Goal: Information Seeking & Learning: Learn about a topic

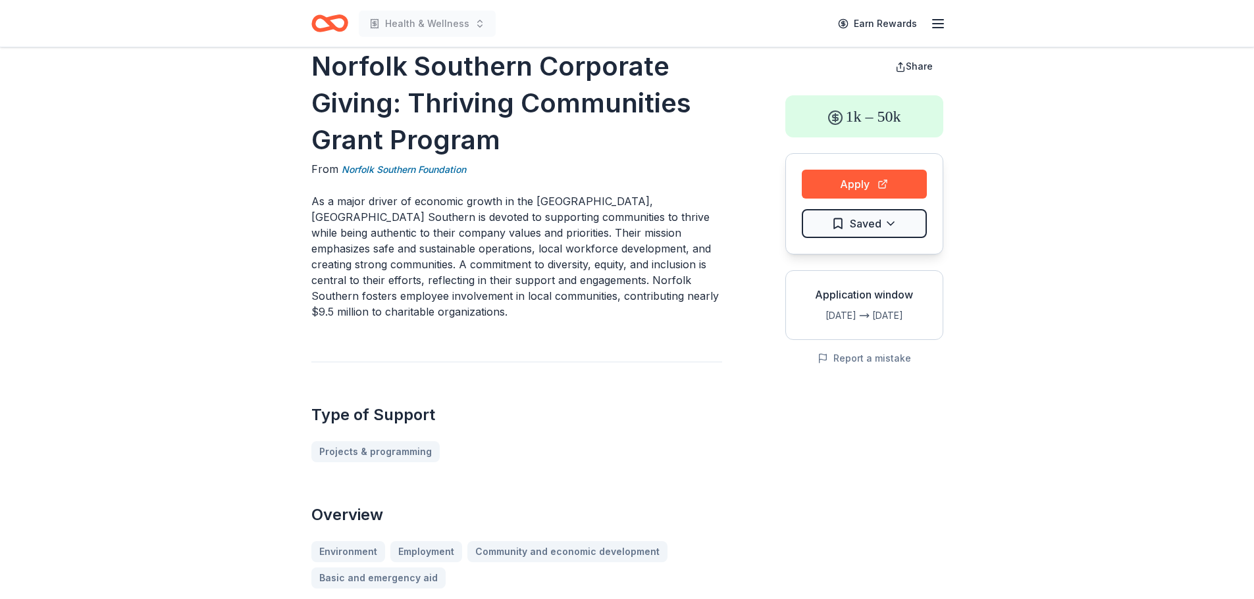
scroll to position [26, 0]
click at [848, 187] on button "Apply" at bounding box center [863, 183] width 125 height 29
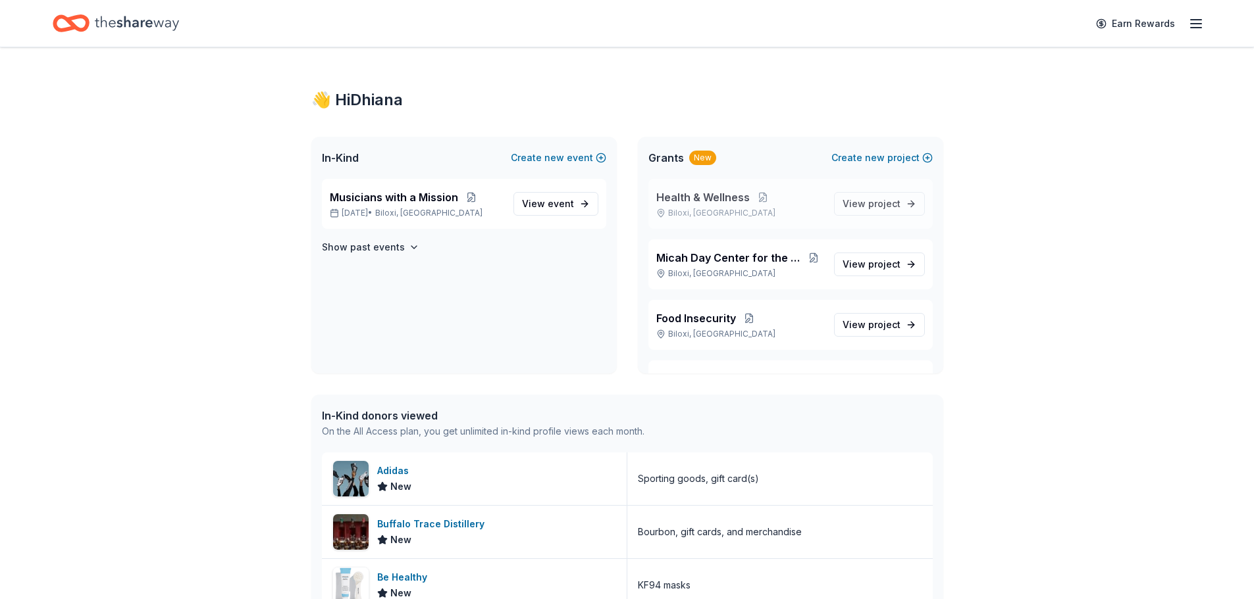
click at [738, 199] on span "Health & Wellness" at bounding box center [702, 198] width 93 height 16
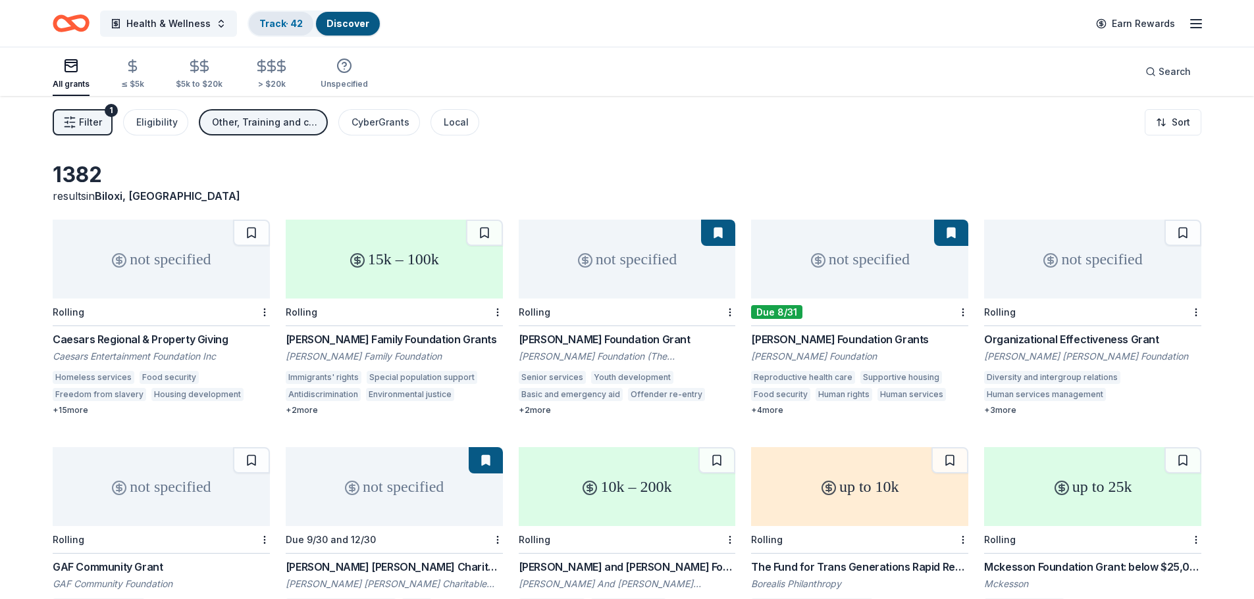
click at [291, 21] on link "Track · 42" at bounding box center [280, 23] width 43 height 11
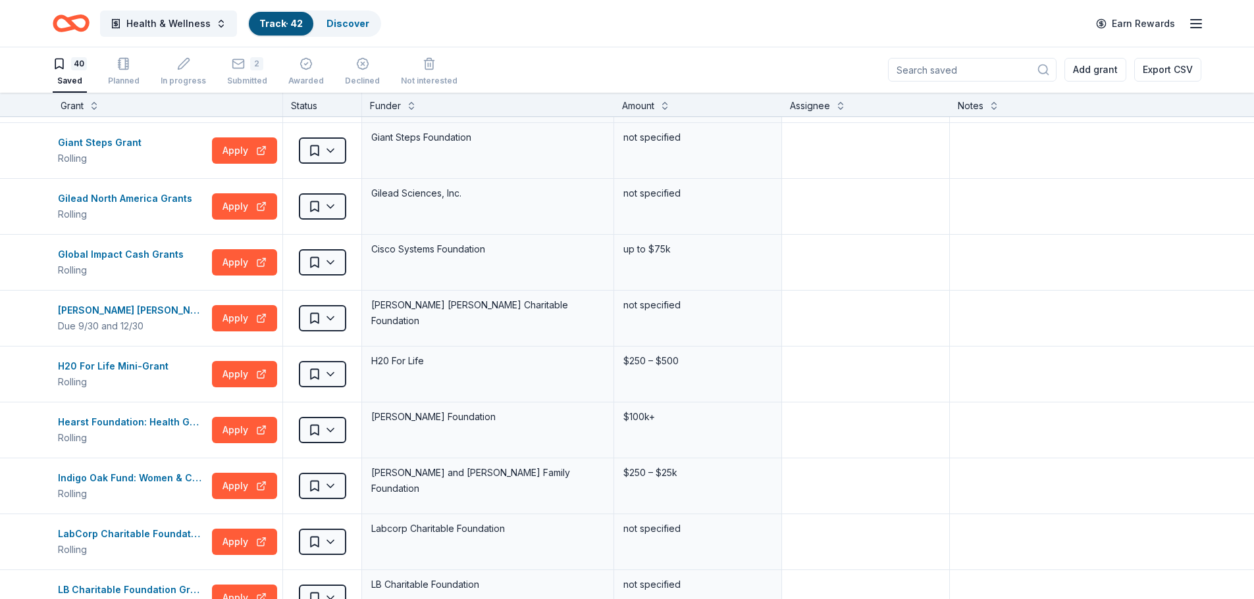
scroll to position [442, 0]
drag, startPoint x: 100, startPoint y: 423, endPoint x: 87, endPoint y: 426, distance: 13.4
click at [87, 426] on div "Hearst Foundation: Health Grant" at bounding box center [132, 422] width 149 height 16
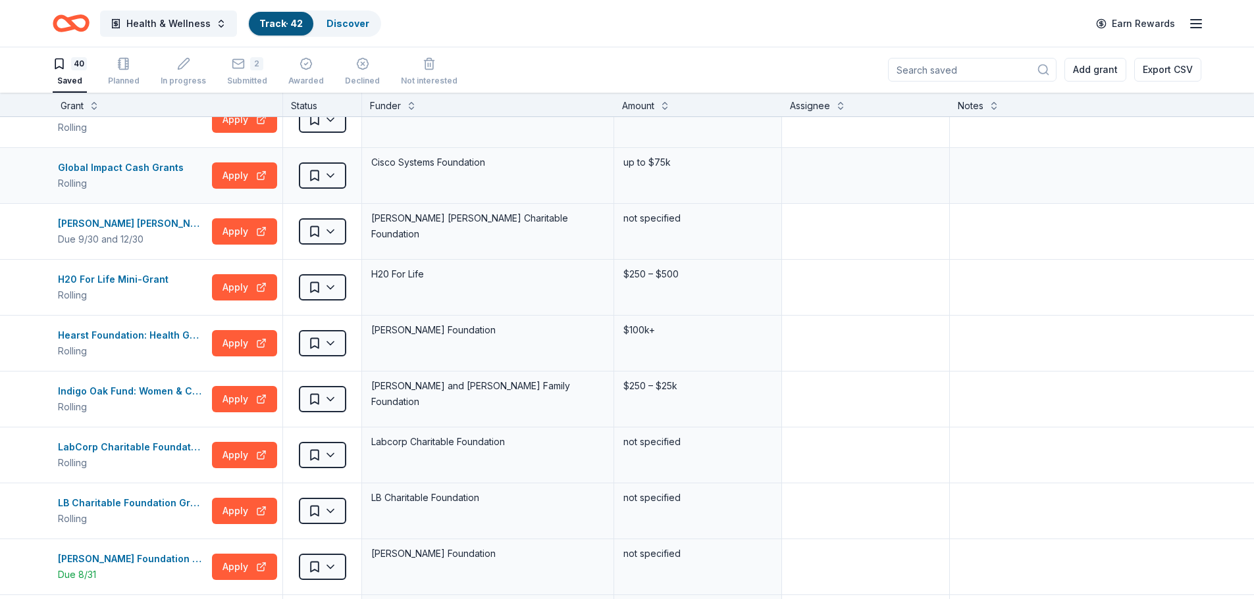
scroll to position [529, 0]
drag, startPoint x: 148, startPoint y: 390, endPoint x: 93, endPoint y: 394, distance: 54.8
click at [93, 394] on div "Indigo Oak Fund: Women & Children's Issues" at bounding box center [132, 391] width 149 height 16
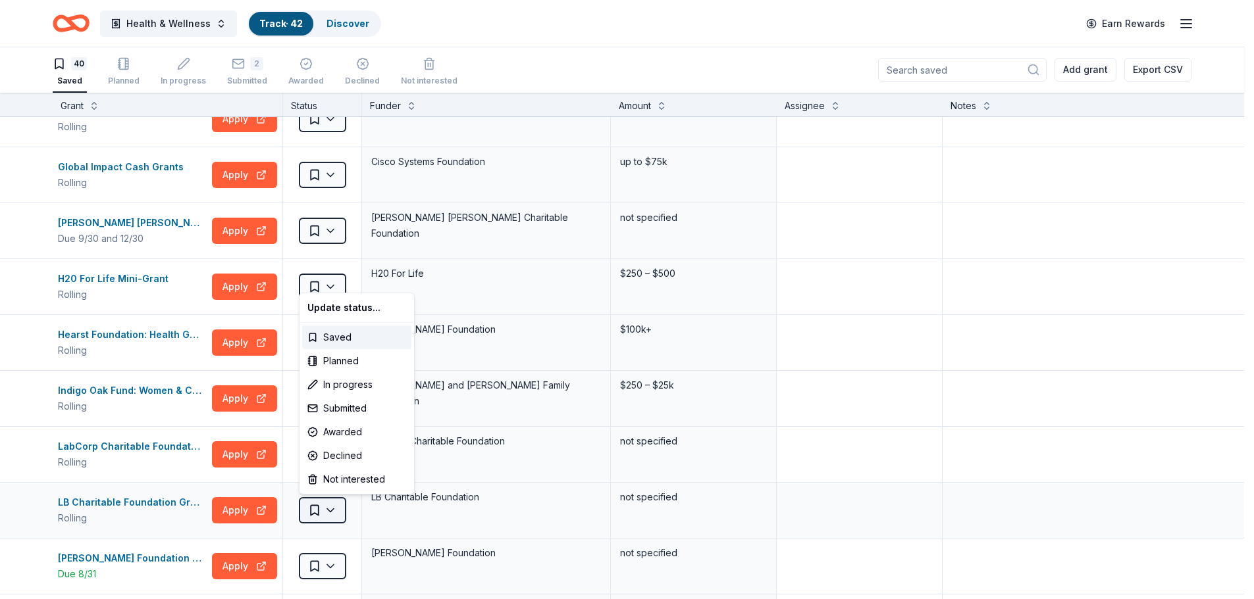
click at [334, 499] on html "Health & Wellness Track · 42 Discover Earn Rewards 40 Saved Planned In progress…" at bounding box center [627, 298] width 1254 height 599
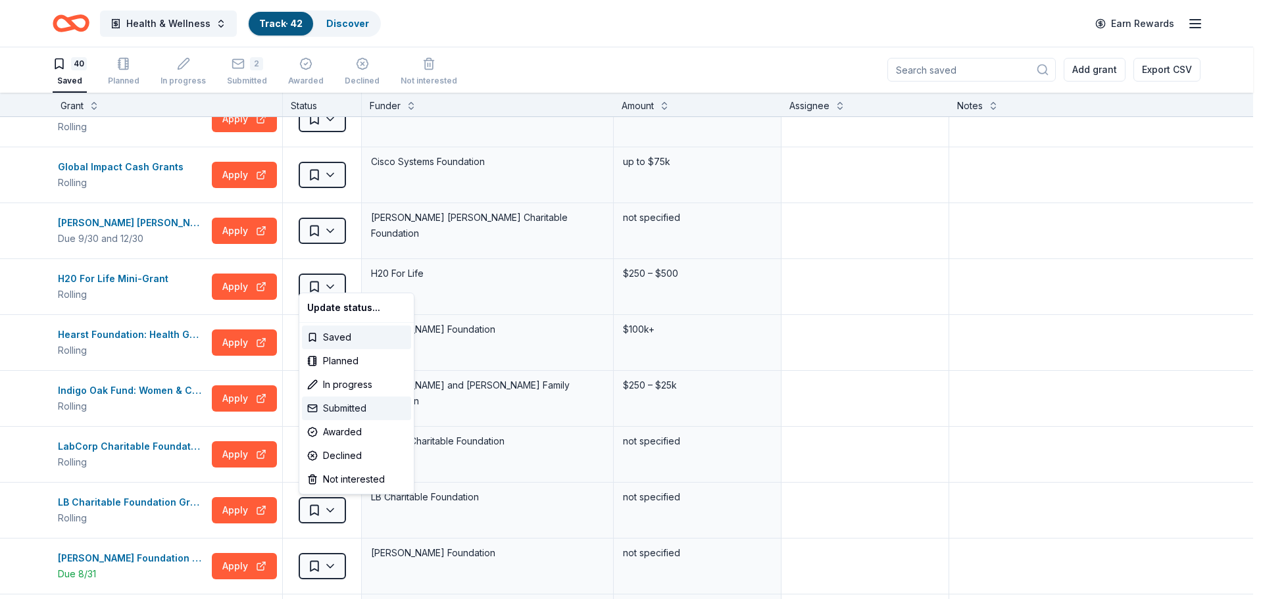
click at [353, 401] on div "Submitted" at bounding box center [356, 409] width 109 height 24
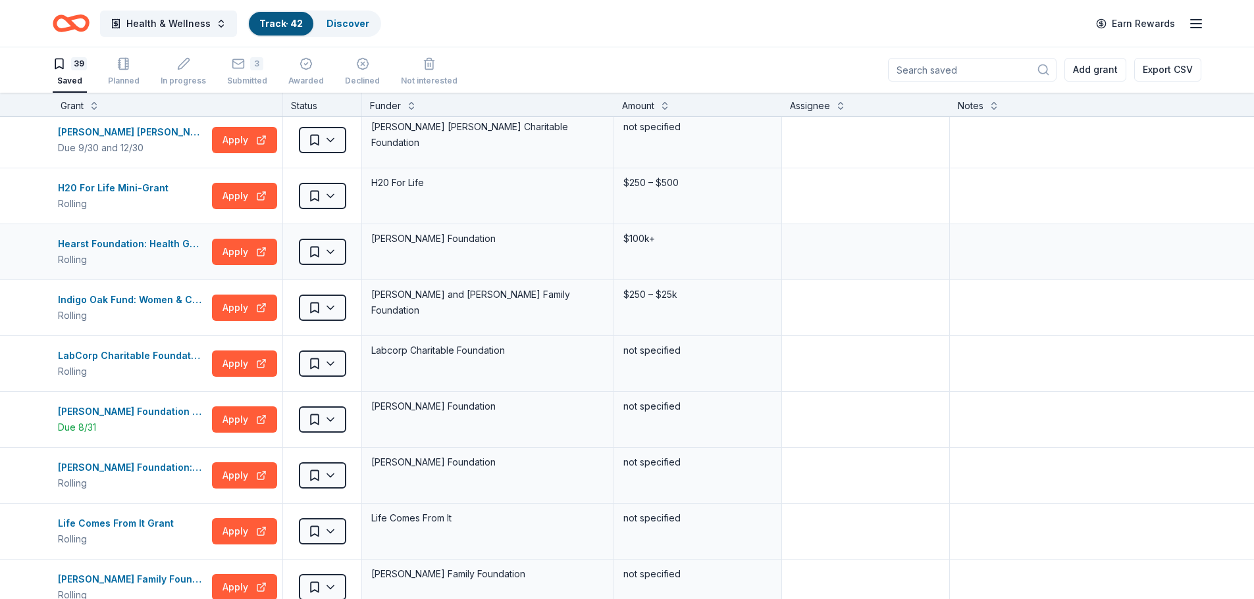
scroll to position [621, 0]
click at [138, 411] on div "[PERSON_NAME] Foundation Grants" at bounding box center [132, 411] width 149 height 16
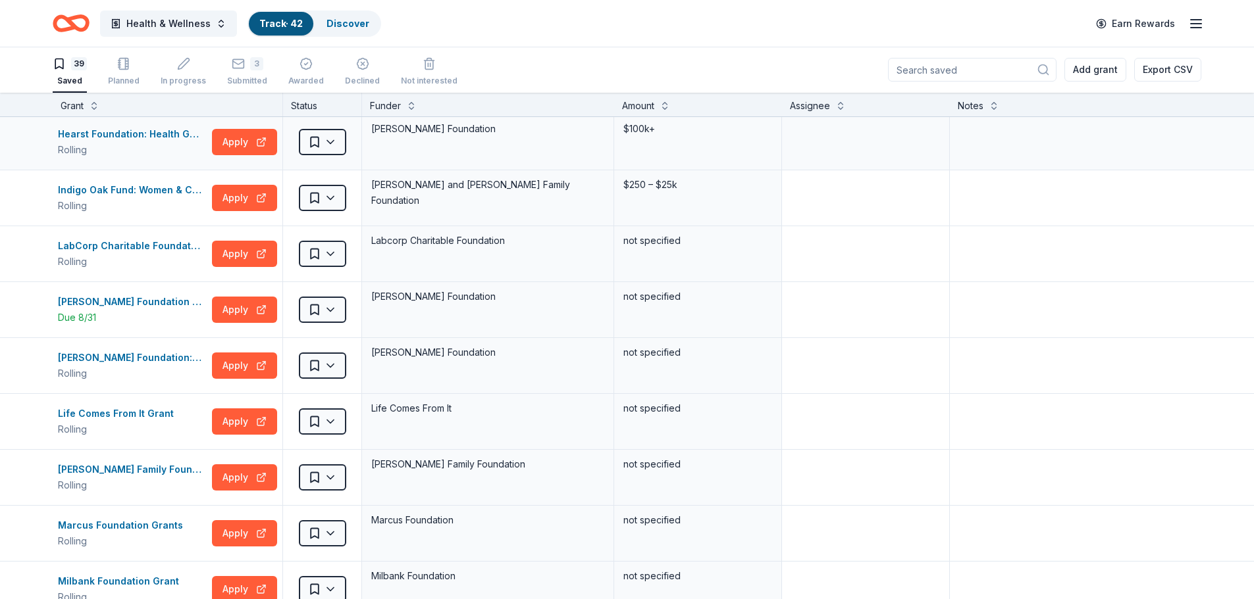
scroll to position [730, 0]
click at [415, 253] on div "Labcorp Charitable Foundation" at bounding box center [488, 253] width 252 height 55
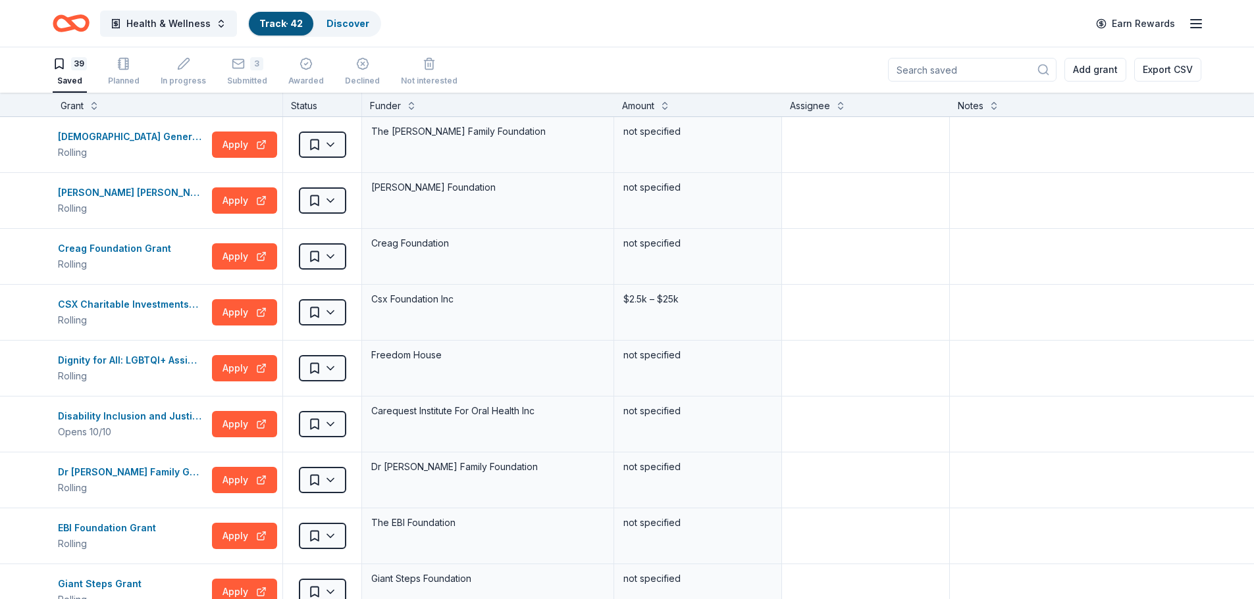
scroll to position [0, 0]
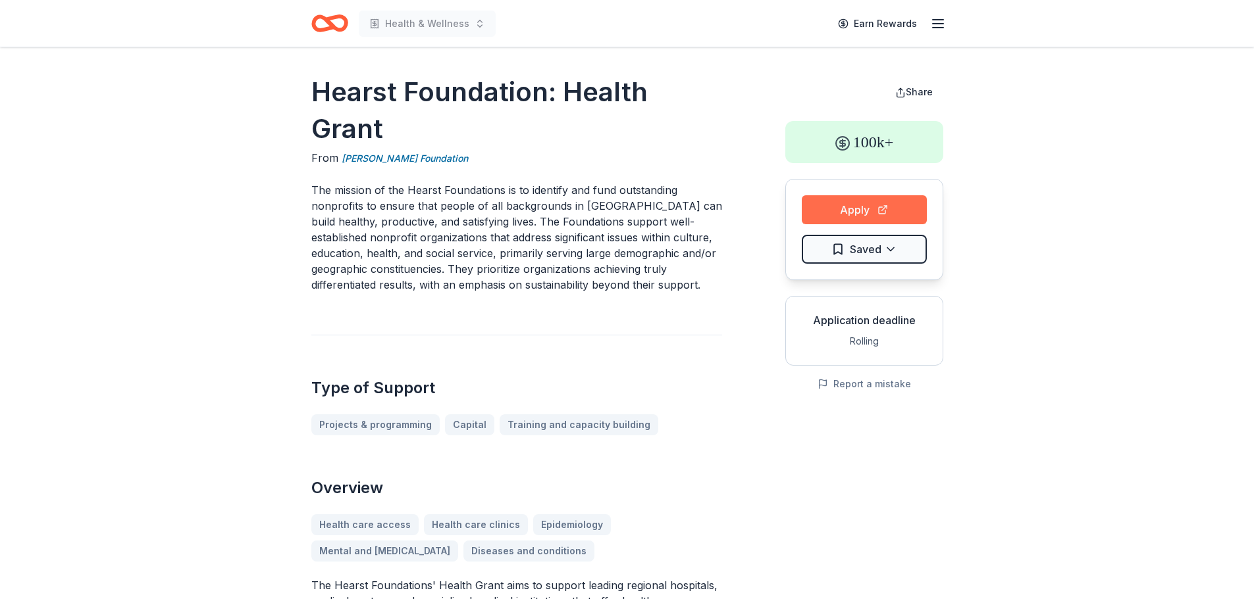
click at [836, 217] on button "Apply" at bounding box center [863, 209] width 125 height 29
click at [838, 209] on button "Apply" at bounding box center [863, 209] width 125 height 29
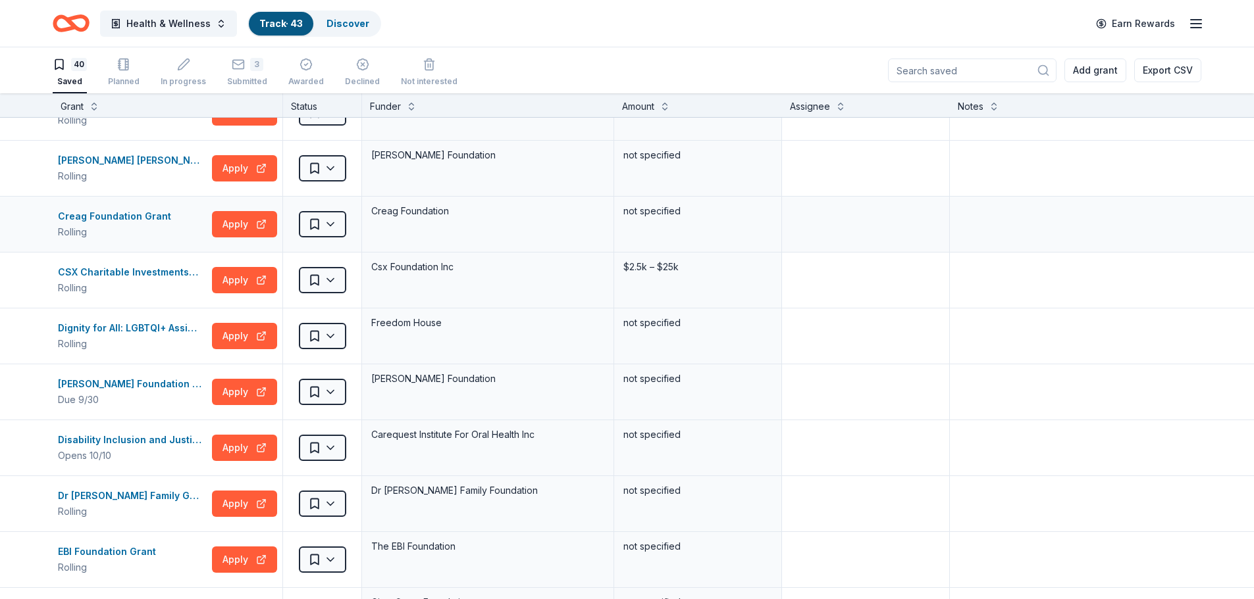
scroll to position [32, 0]
drag, startPoint x: 109, startPoint y: 214, endPoint x: 72, endPoint y: 216, distance: 36.9
click at [72, 216] on div "Creag Foundation Grant" at bounding box center [117, 217] width 118 height 16
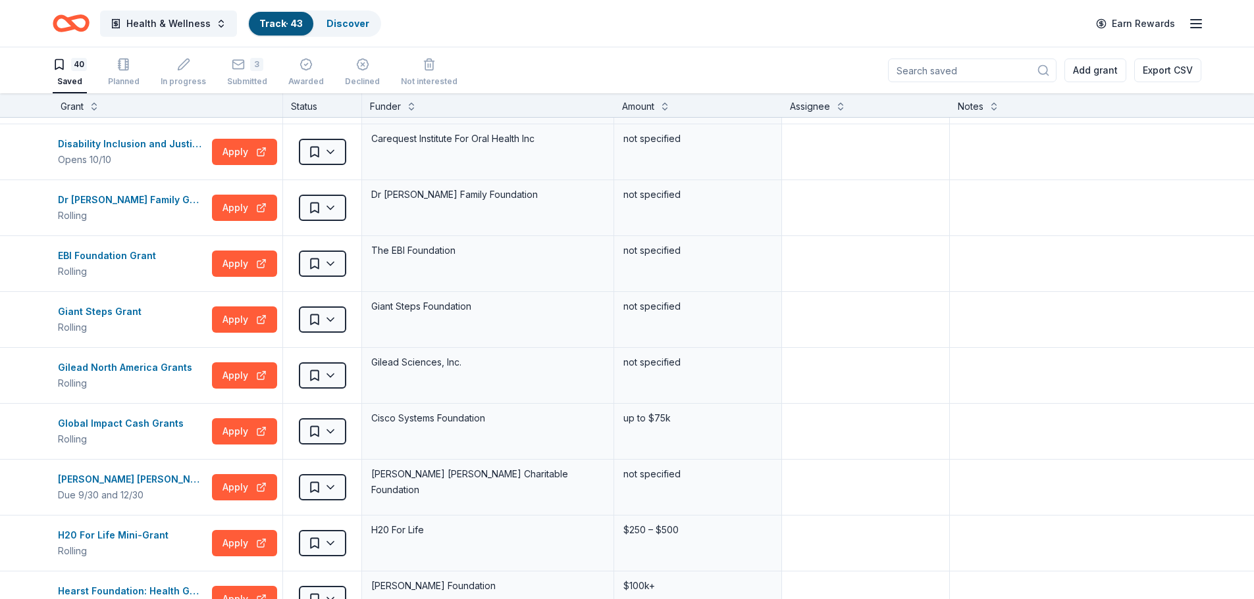
scroll to position [330, 0]
click at [161, 476] on div "Grace Helen Spearman Charitable Foundation Grant" at bounding box center [132, 479] width 149 height 16
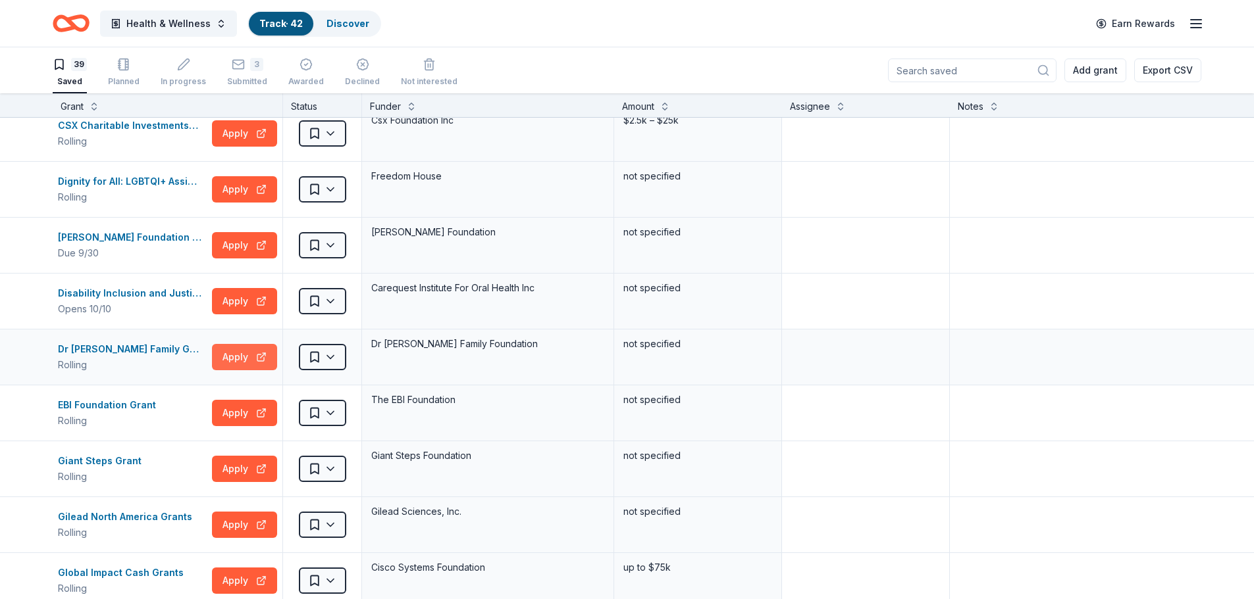
scroll to position [179, 0]
click at [133, 242] on div "Dirk Nowitzki Foundation Grant" at bounding box center [132, 238] width 149 height 16
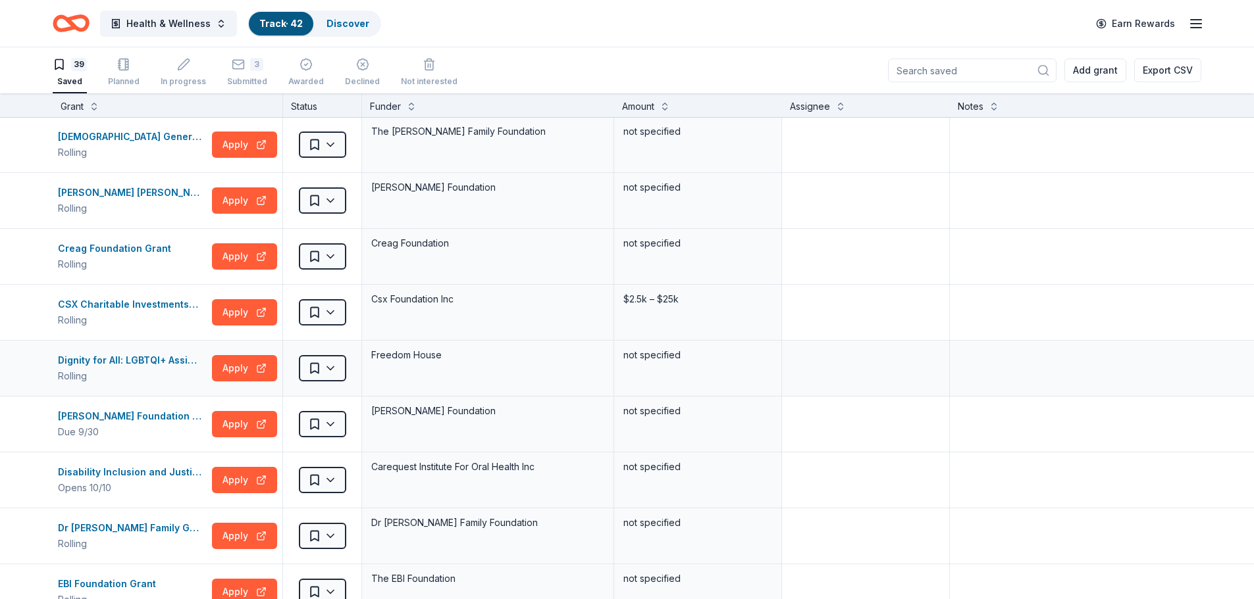
scroll to position [1, 0]
click at [96, 106] on button at bounding box center [94, 105] width 11 height 13
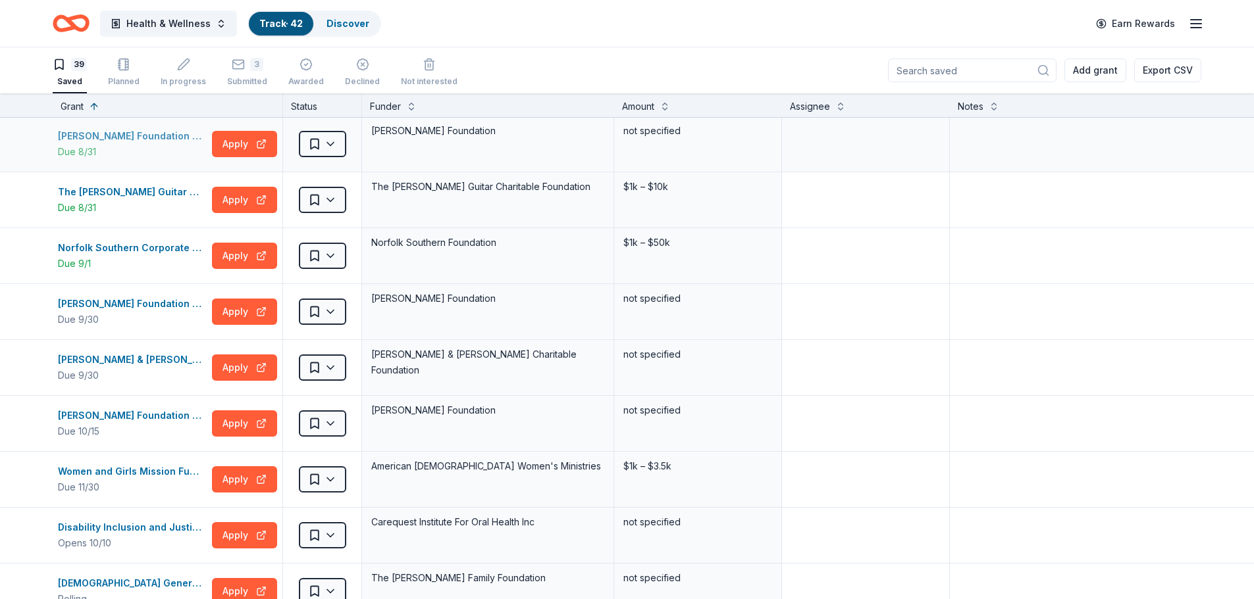
click at [122, 135] on div "[PERSON_NAME] Foundation Grants" at bounding box center [132, 136] width 149 height 16
click at [323, 206] on html "Health & Wellness Track · 42 Discover Earn Rewards 39 Saved Planned In progress…" at bounding box center [627, 299] width 1254 height 599
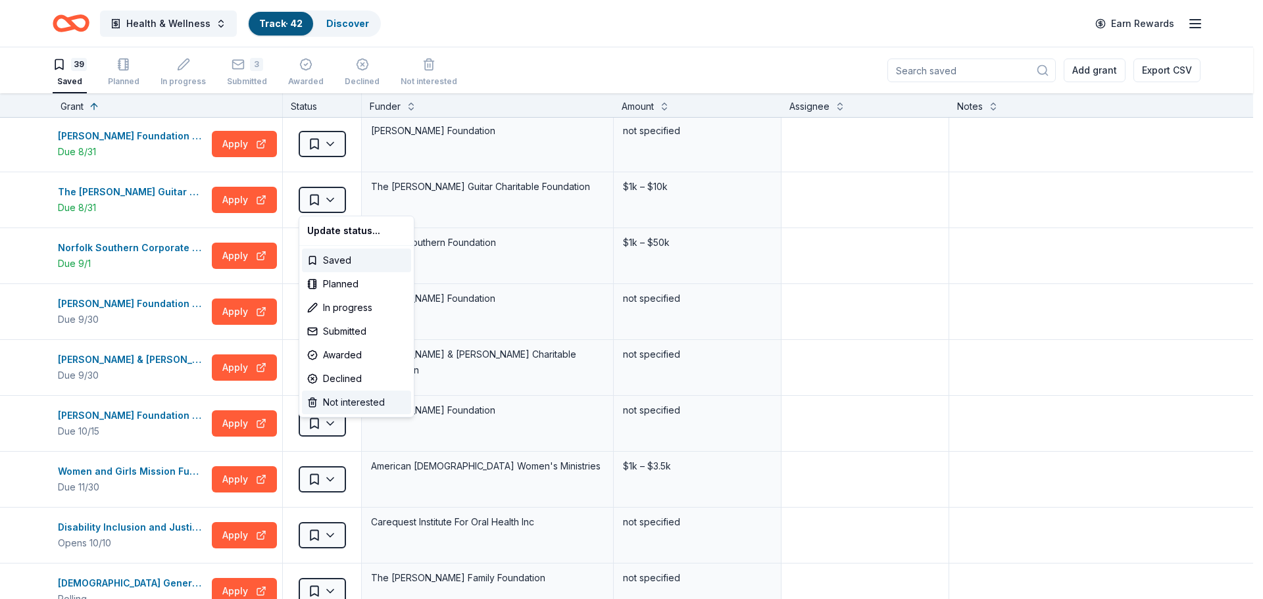
click at [355, 399] on div "Not interested" at bounding box center [356, 403] width 109 height 24
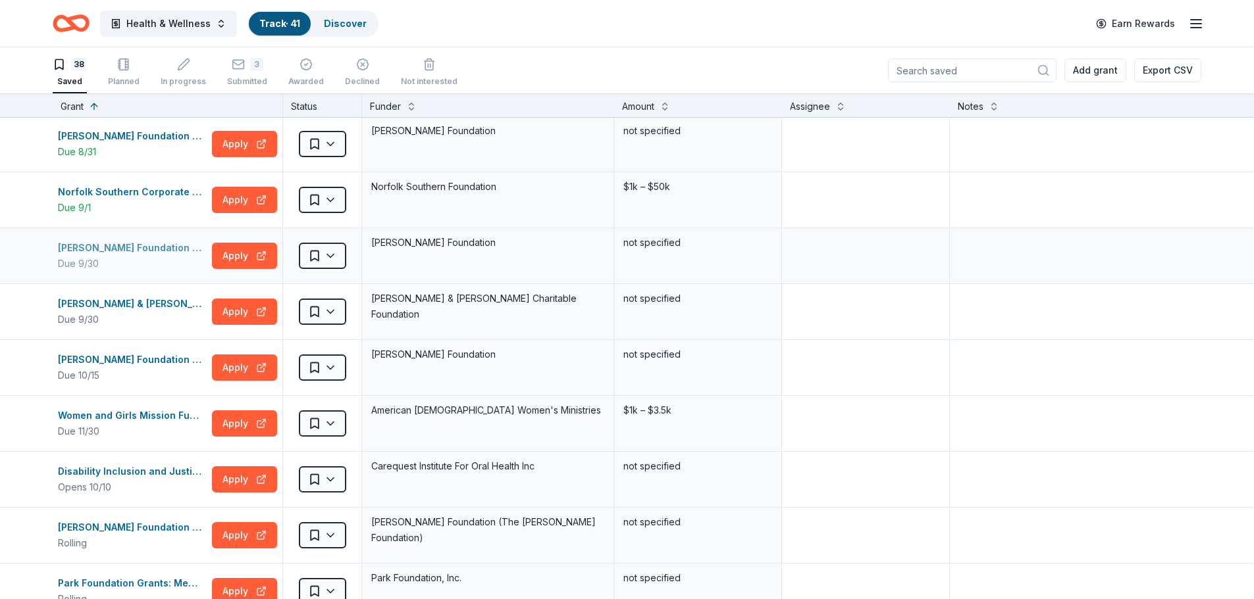
click at [171, 251] on div "Dirk Nowitzki Foundation Grant" at bounding box center [132, 248] width 149 height 16
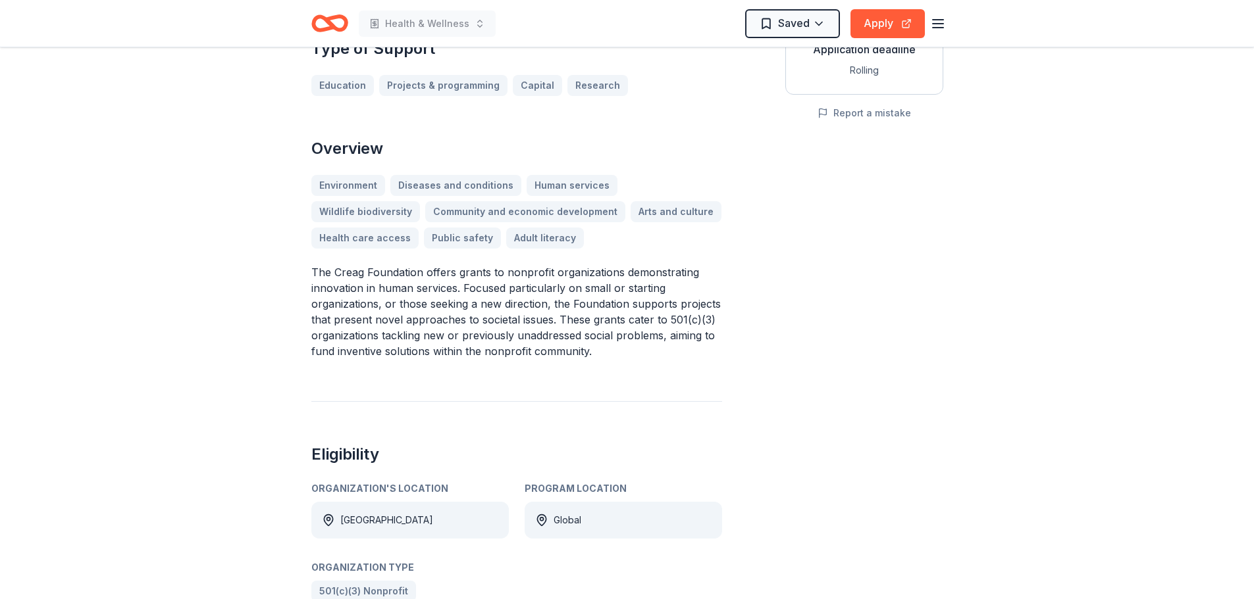
scroll to position [272, 0]
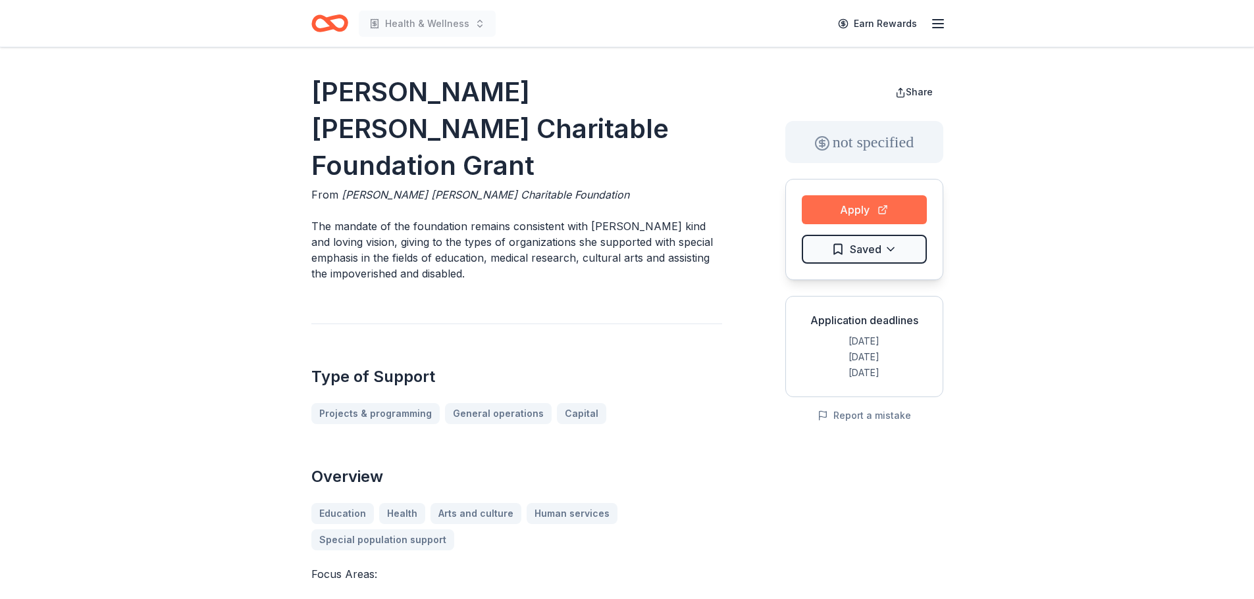
click at [888, 207] on button "Apply" at bounding box center [863, 209] width 125 height 29
click at [894, 249] on html "Health & Wellness Earn Rewards Grace Helen Spearman Charitable Foundation Grant…" at bounding box center [627, 299] width 1254 height 599
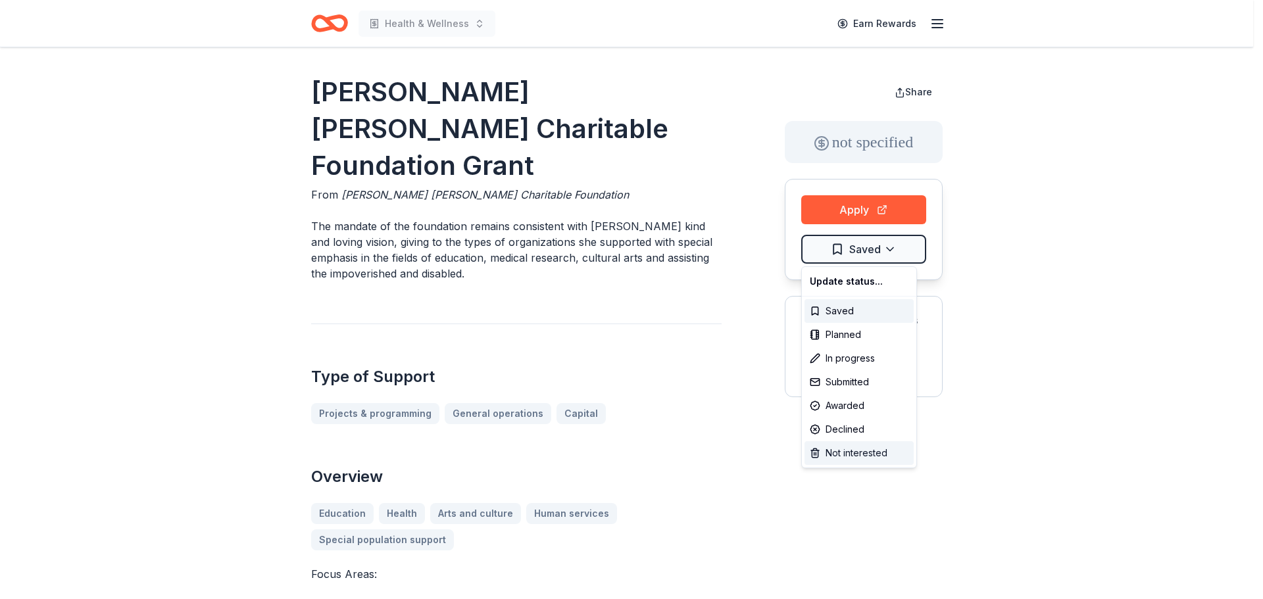
click at [847, 455] on div "Not interested" at bounding box center [859, 454] width 109 height 24
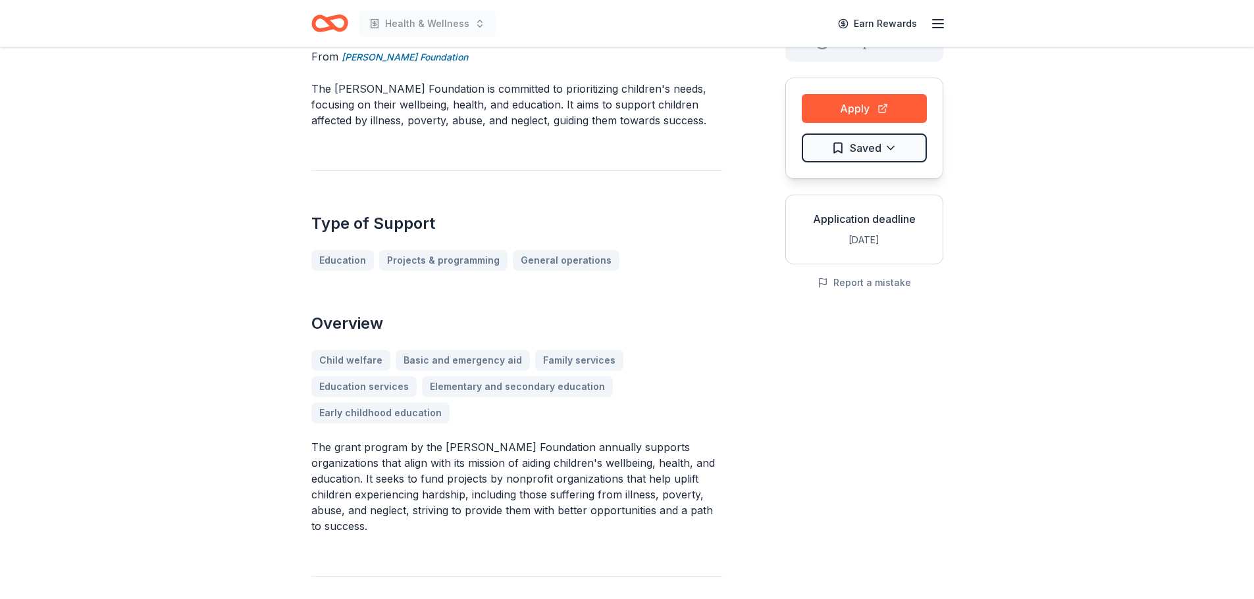
scroll to position [97, 0]
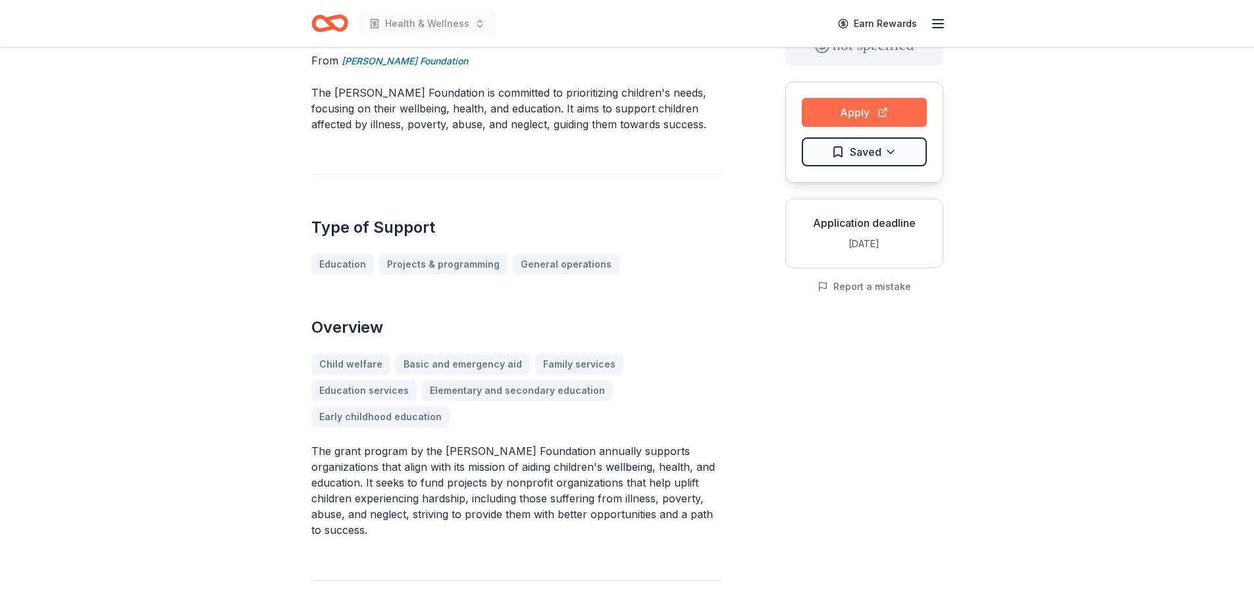
click at [891, 122] on button "Apply" at bounding box center [863, 112] width 125 height 29
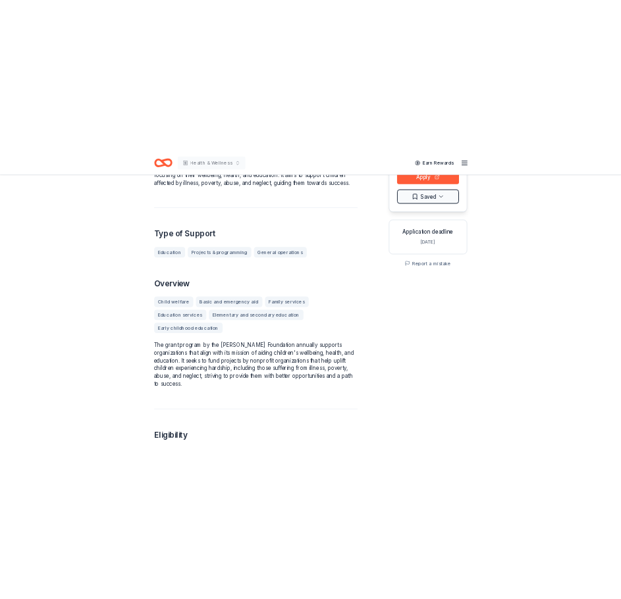
scroll to position [159, 0]
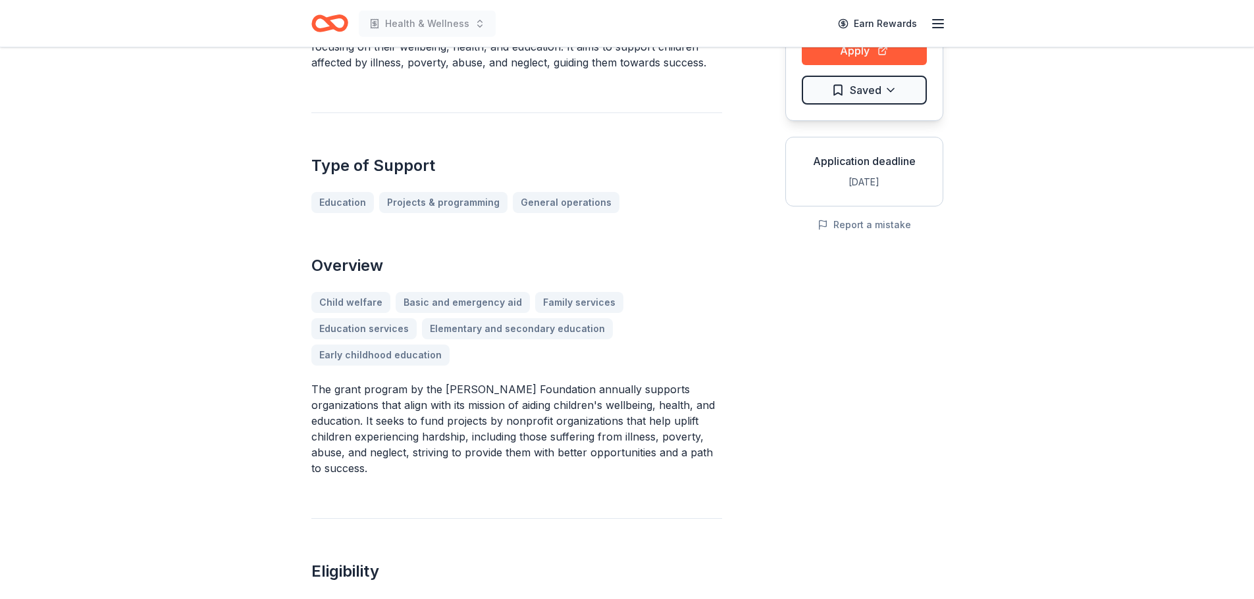
click at [400, 392] on p "The grant program by the [PERSON_NAME] Foundation annually supports organizatio…" at bounding box center [516, 429] width 411 height 95
drag, startPoint x: 390, startPoint y: 401, endPoint x: 275, endPoint y: 317, distance: 142.1
drag, startPoint x: 313, startPoint y: 324, endPoint x: 379, endPoint y: 400, distance: 100.3
click at [379, 400] on p "The grant program by the [PERSON_NAME] Foundation annually supports organizatio…" at bounding box center [516, 429] width 411 height 95
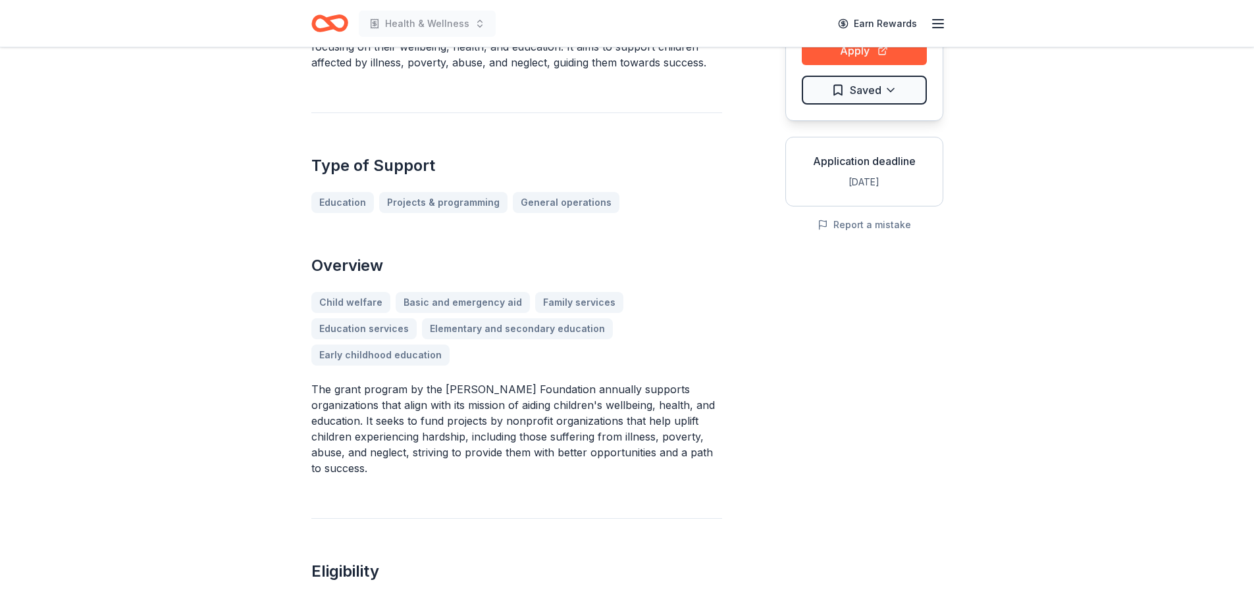
drag, startPoint x: 372, startPoint y: 406, endPoint x: 281, endPoint y: 311, distance: 131.2
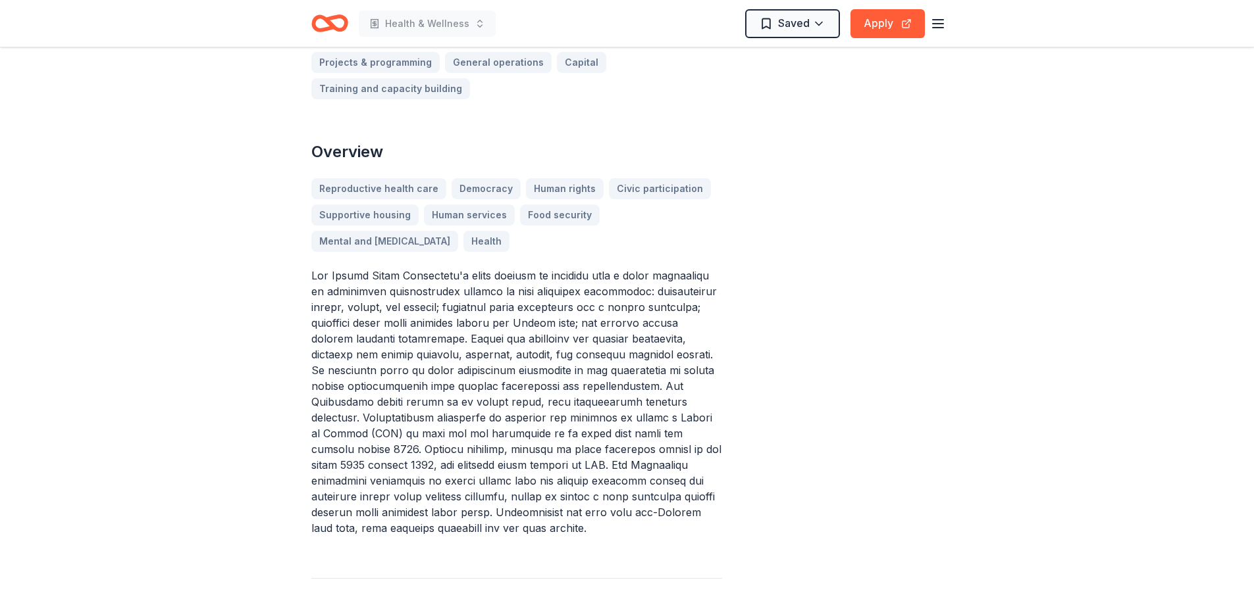
scroll to position [378, 0]
click at [882, 34] on button "Apply" at bounding box center [887, 23] width 74 height 29
